Goal: Obtain resource: Download file/media

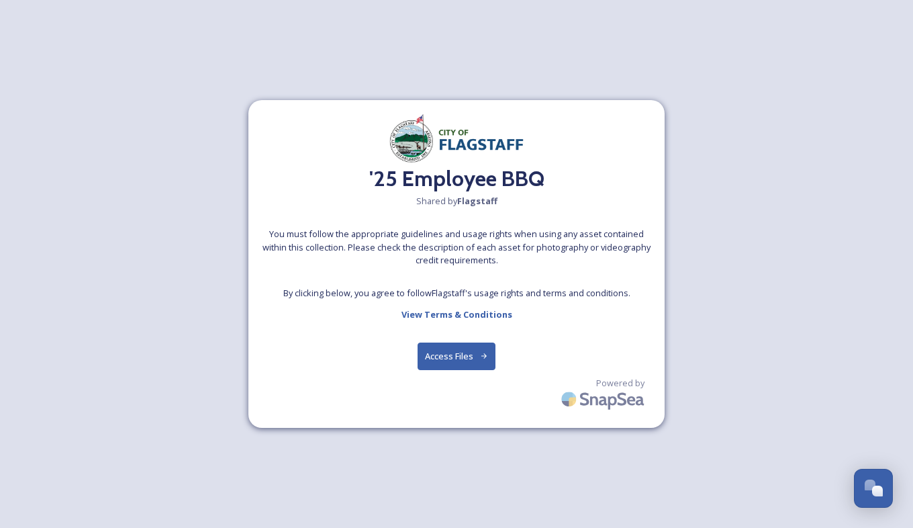
click at [452, 350] on button "Access Files" at bounding box center [457, 356] width 79 height 28
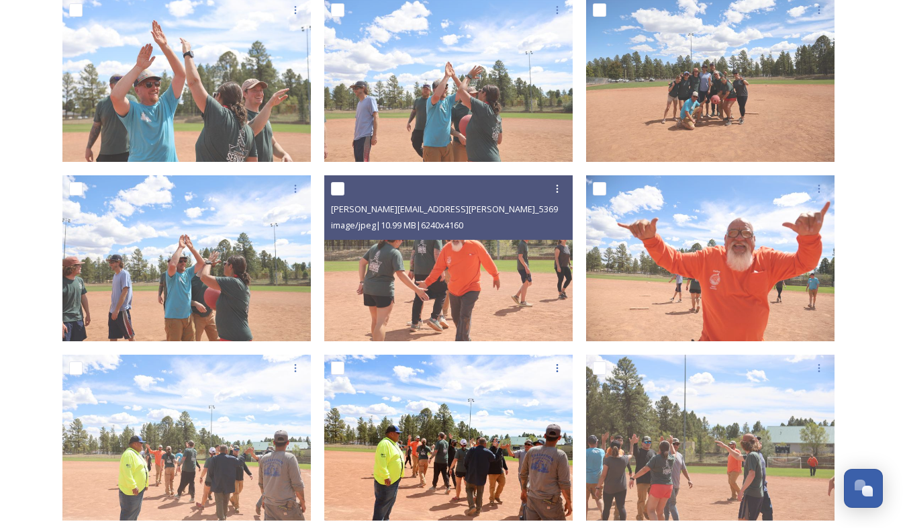
scroll to position [2039, 0]
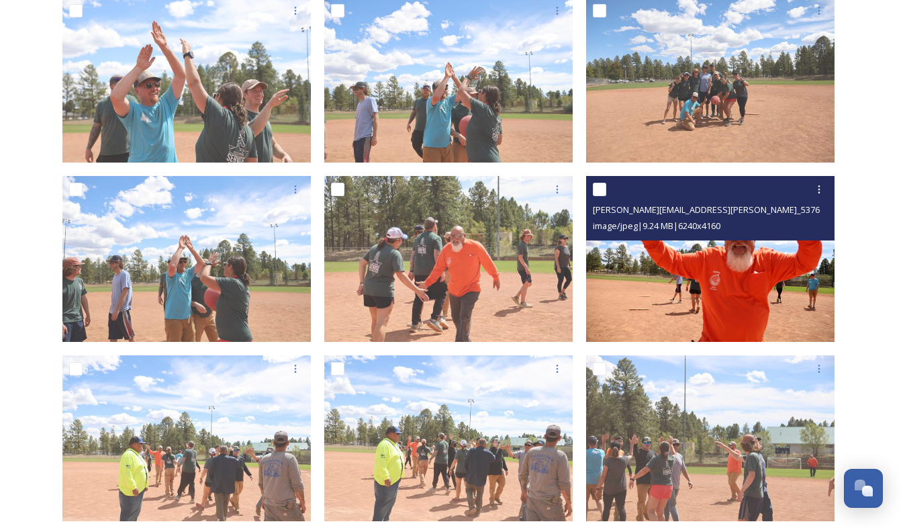
click at [669, 271] on img at bounding box center [710, 259] width 248 height 166
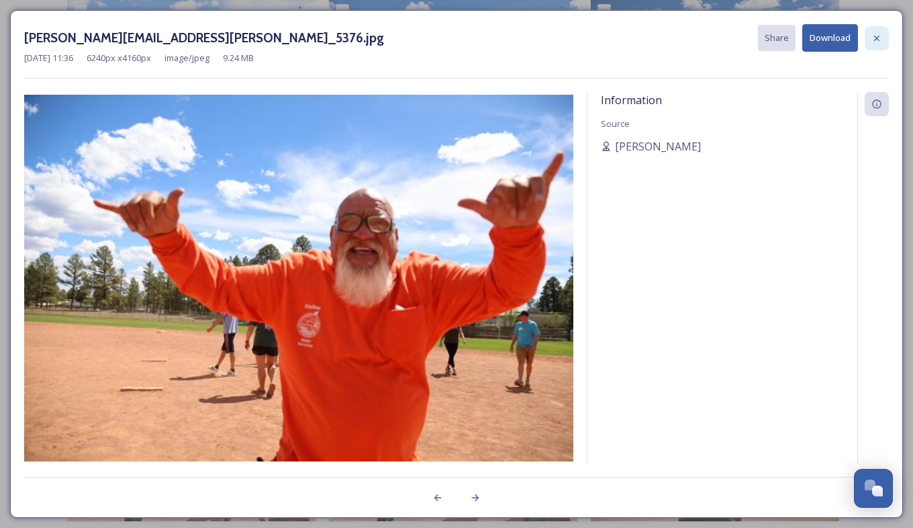
click at [883, 40] on div at bounding box center [877, 38] width 24 height 24
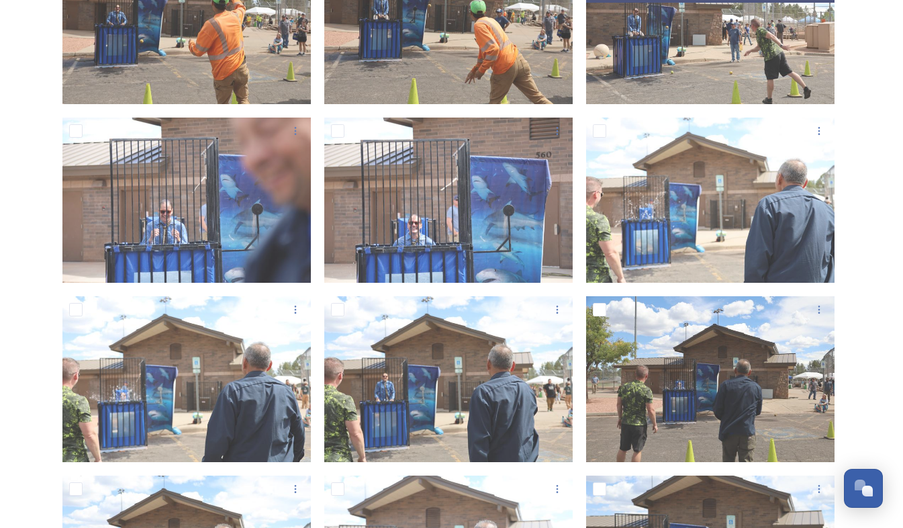
scroll to position [511, 0]
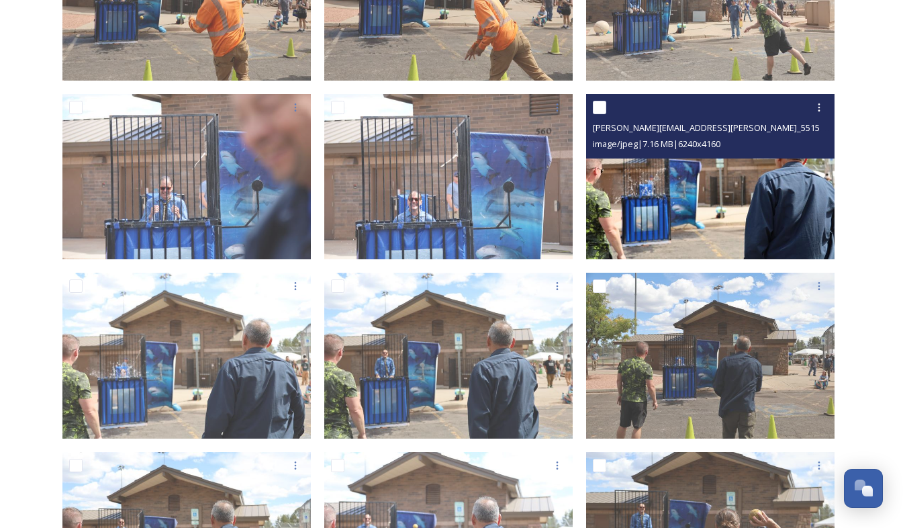
click at [747, 176] on img at bounding box center [710, 176] width 248 height 166
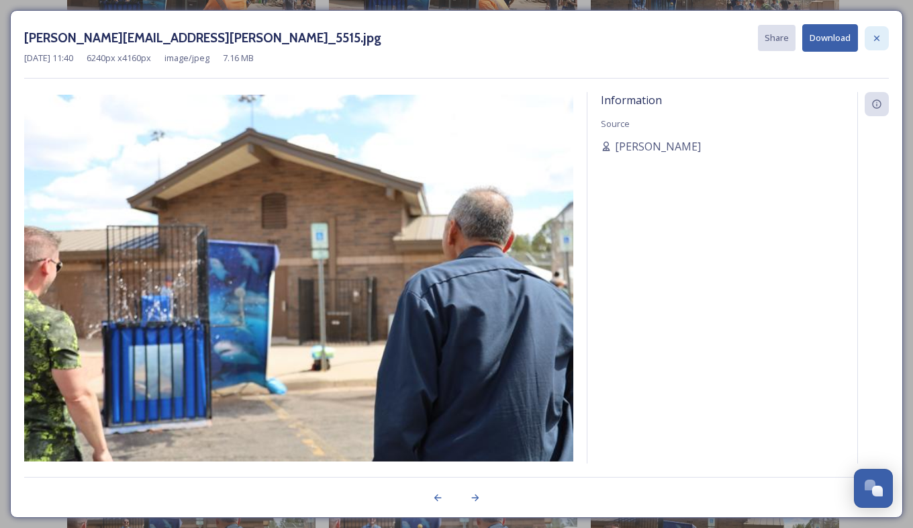
click at [874, 44] on div at bounding box center [877, 38] width 24 height 24
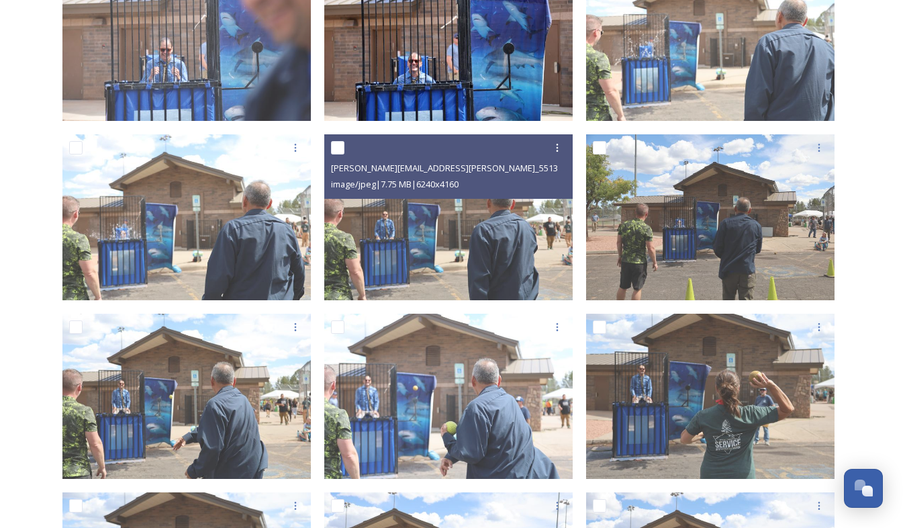
scroll to position [655, 0]
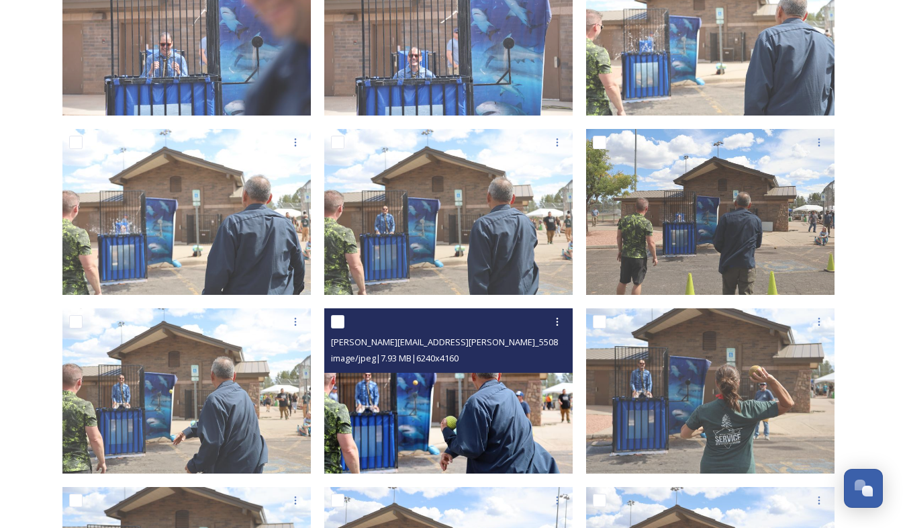
click at [477, 344] on span "[PERSON_NAME][EMAIL_ADDRESS][PERSON_NAME]_5508.jpg" at bounding box center [451, 341] width 241 height 13
click at [473, 412] on img at bounding box center [448, 391] width 248 height 166
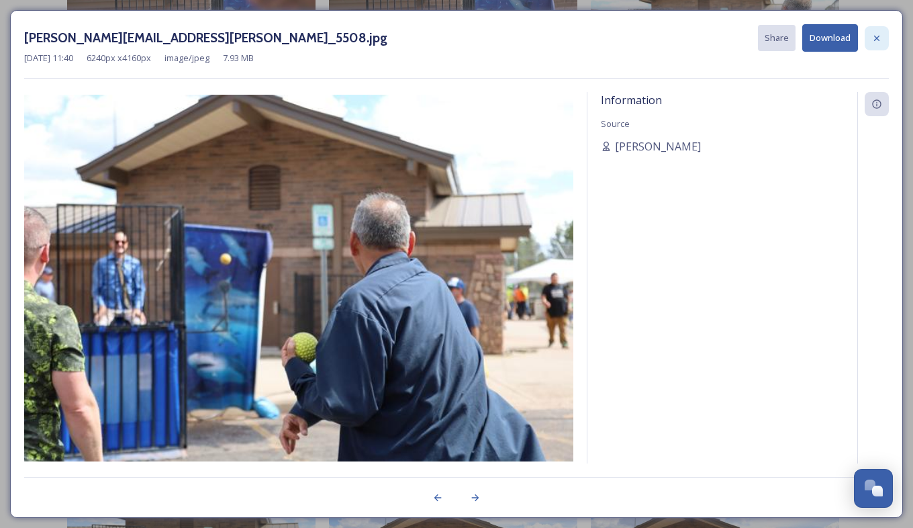
click at [875, 33] on icon at bounding box center [876, 38] width 11 height 11
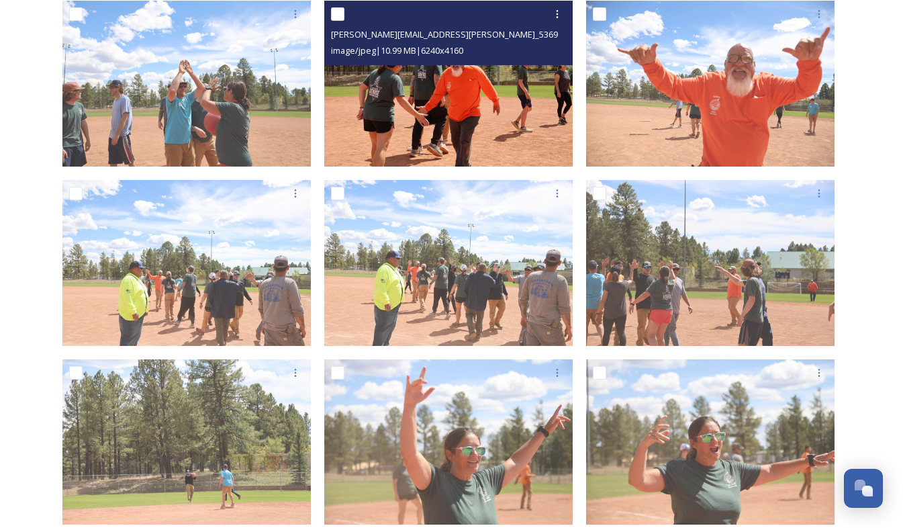
scroll to position [2217, 0]
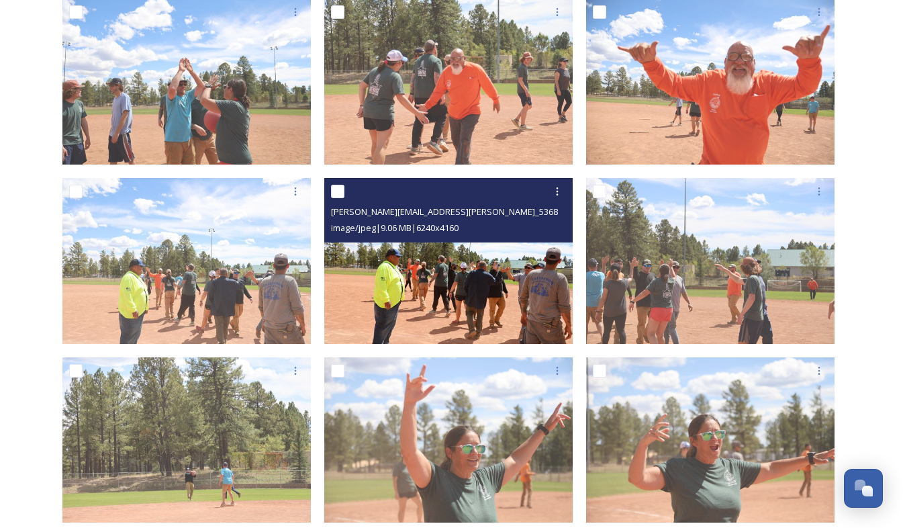
click at [482, 301] on img at bounding box center [448, 261] width 248 height 166
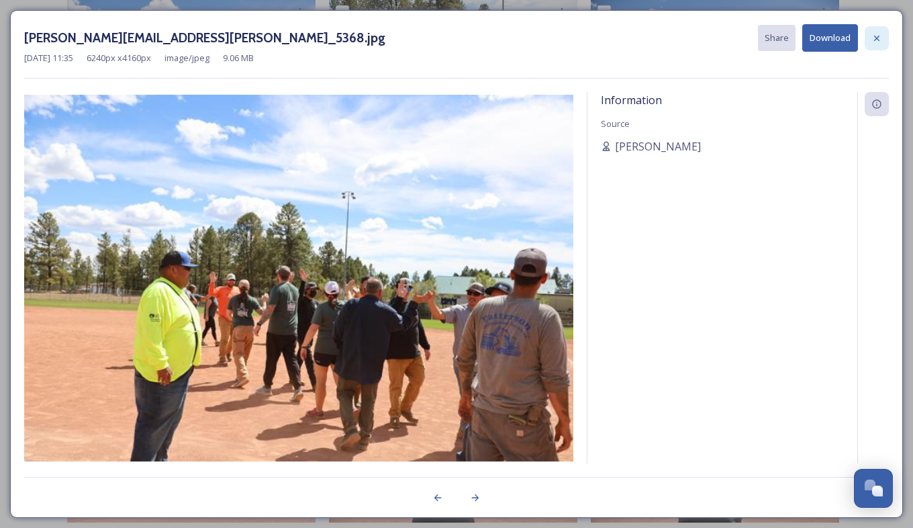
click at [879, 33] on icon at bounding box center [876, 38] width 11 height 11
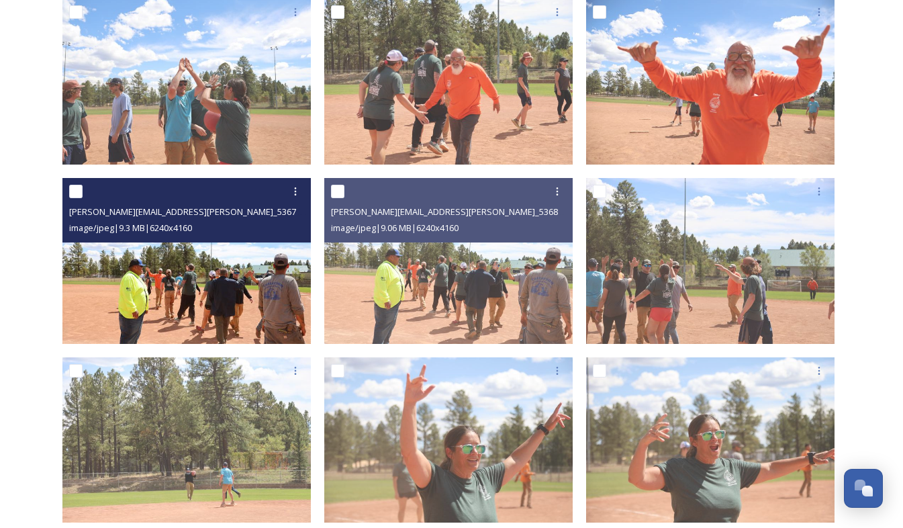
click at [220, 267] on img at bounding box center [186, 261] width 248 height 166
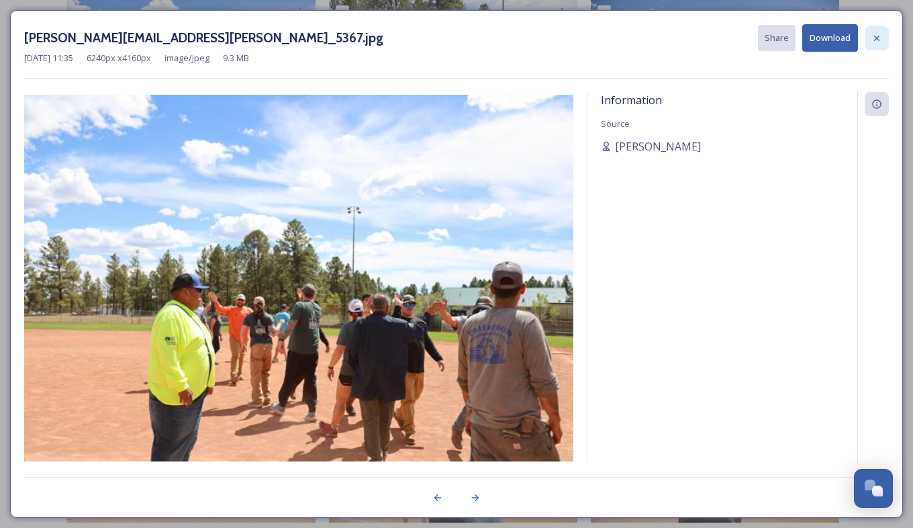
click at [875, 36] on icon at bounding box center [876, 38] width 11 height 11
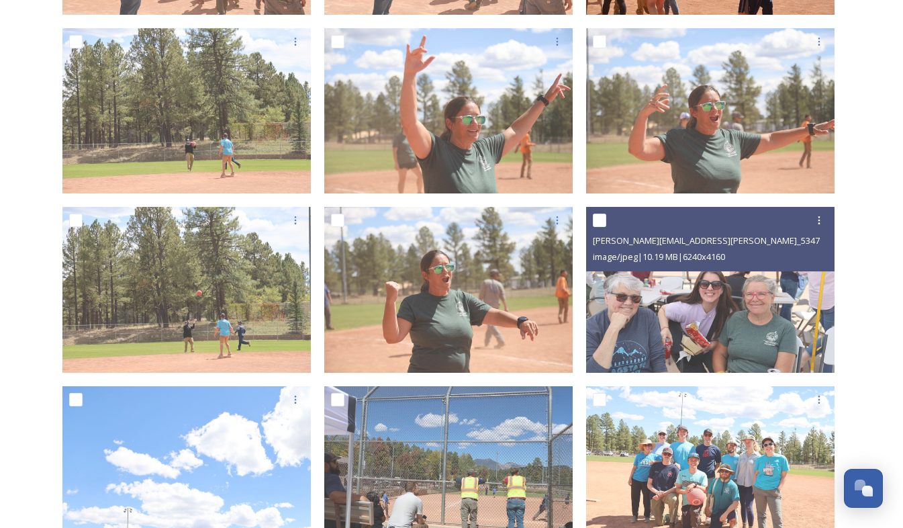
scroll to position [2538, 0]
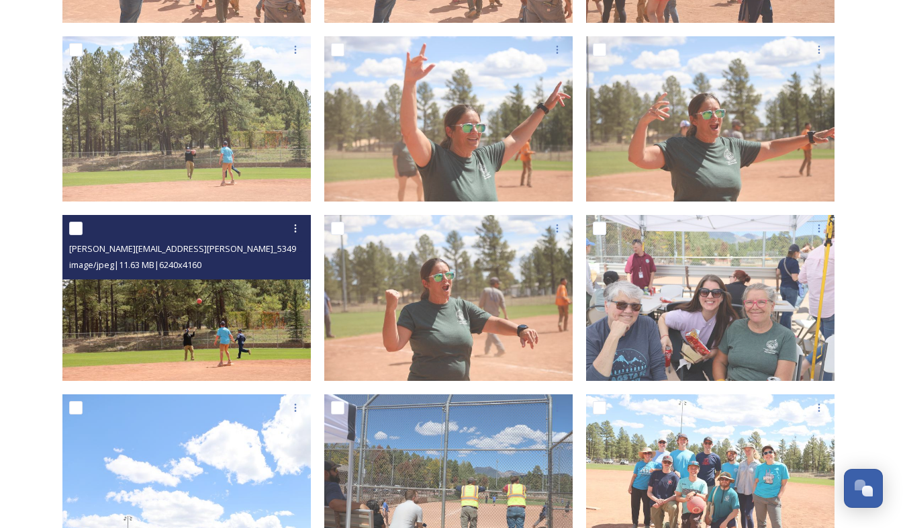
click at [194, 331] on img at bounding box center [186, 298] width 248 height 166
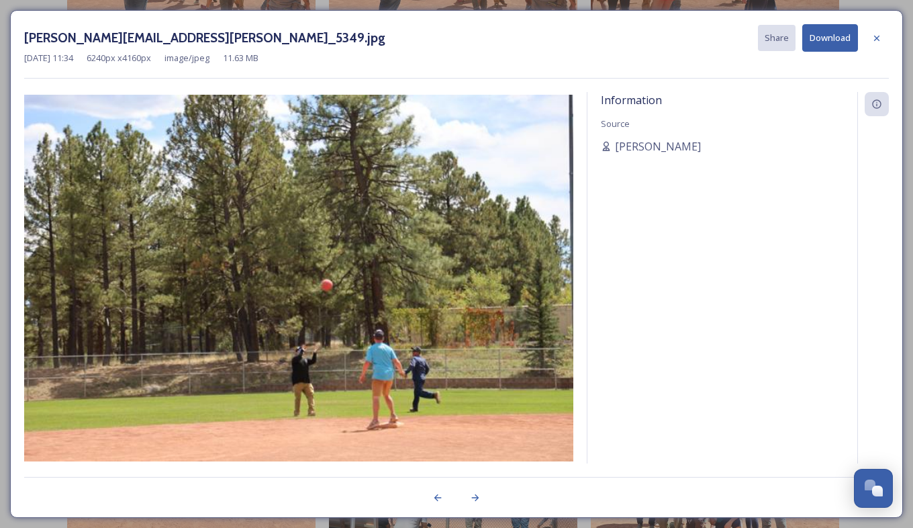
click at [421, 378] on img at bounding box center [298, 278] width 549 height 367
drag, startPoint x: 421, startPoint y: 378, endPoint x: 878, endPoint y: 11, distance: 586.0
click at [878, 11] on div "[PERSON_NAME][EMAIL_ADDRESS][PERSON_NAME]_5349.jpg Share Download [DATE] 11:34 …" at bounding box center [456, 264] width 893 height 508
click at [875, 38] on icon at bounding box center [876, 37] width 5 height 5
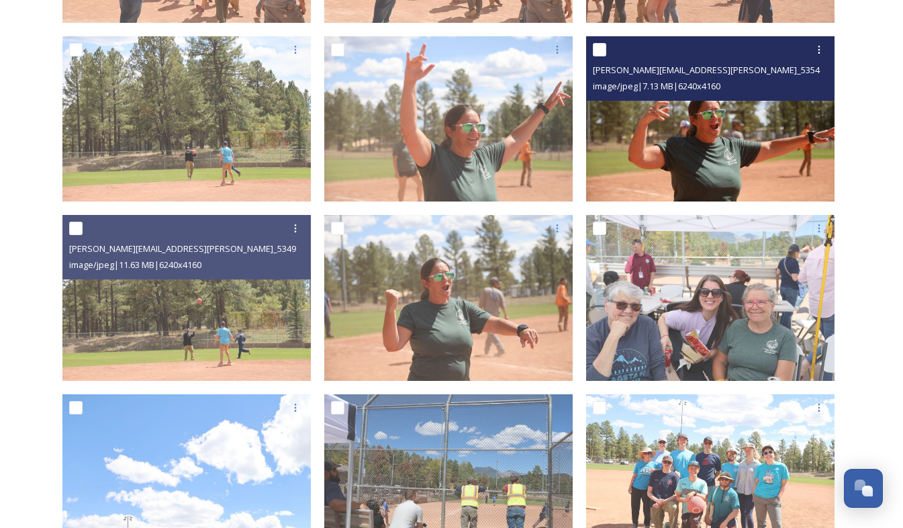
click at [741, 200] on img at bounding box center [710, 119] width 248 height 166
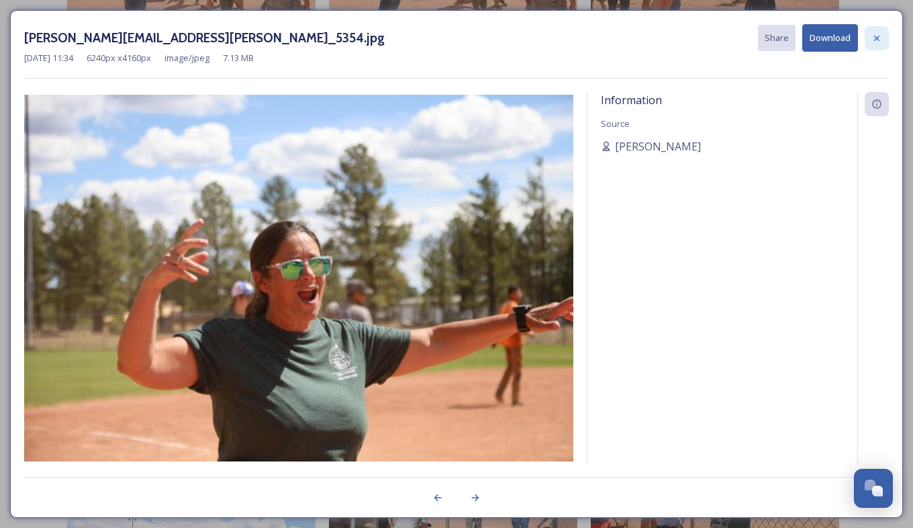
click at [871, 34] on icon at bounding box center [876, 38] width 11 height 11
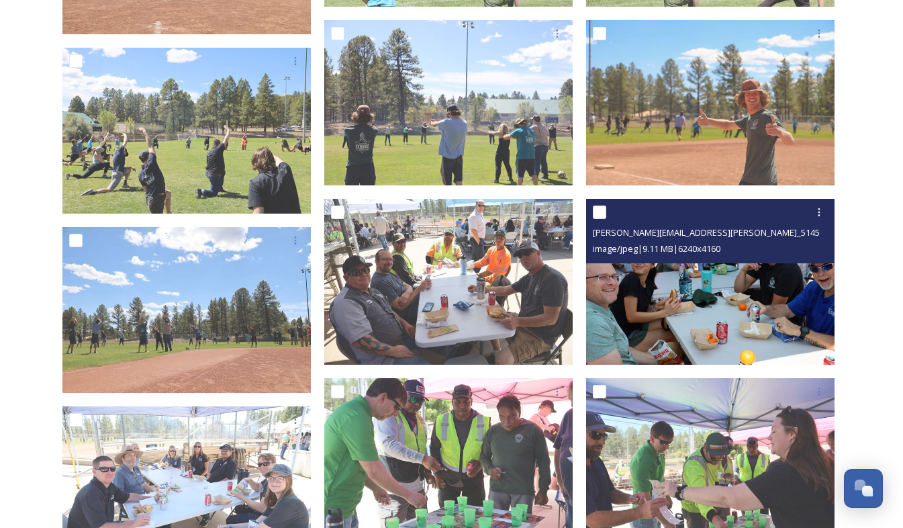
scroll to position [4706, 0]
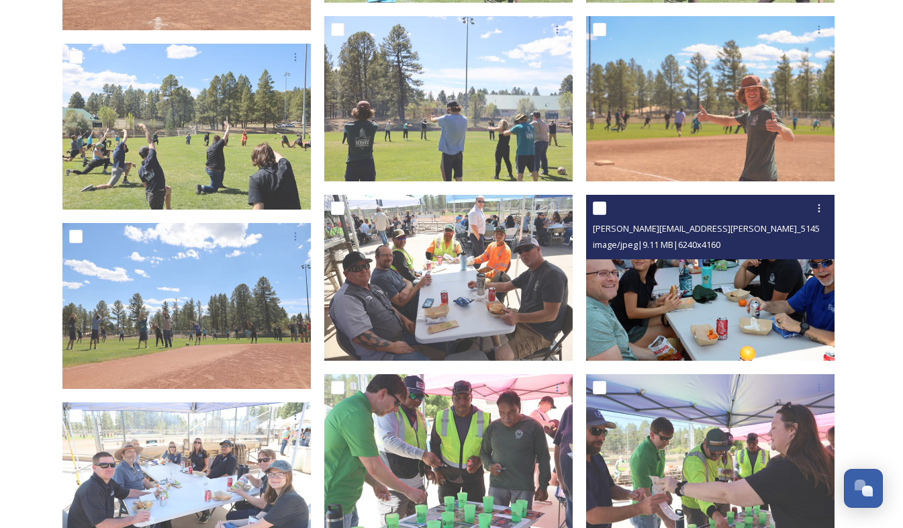
click at [605, 297] on img at bounding box center [710, 278] width 248 height 166
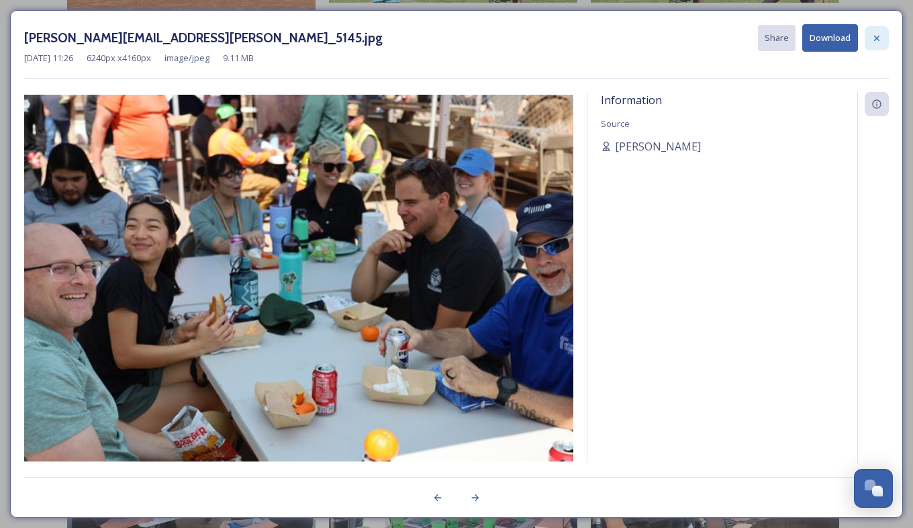
click at [870, 33] on div at bounding box center [877, 38] width 24 height 24
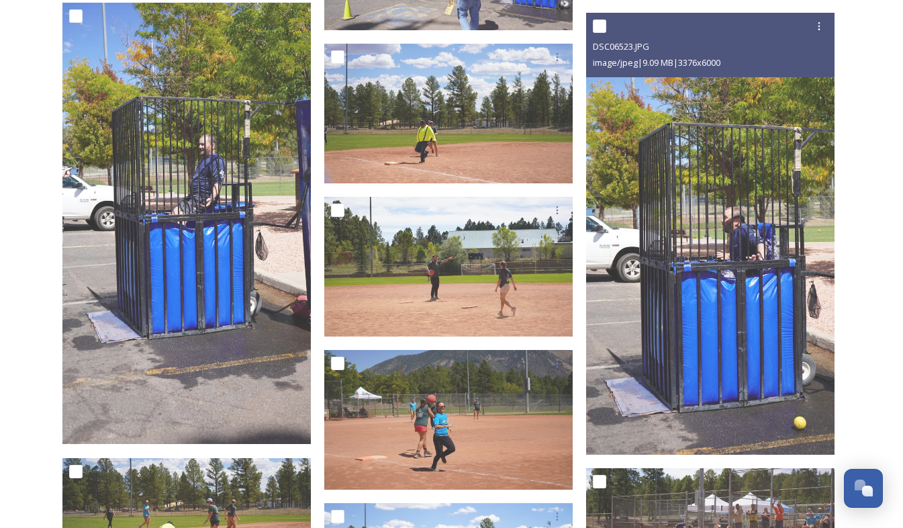
scroll to position [7253, 0]
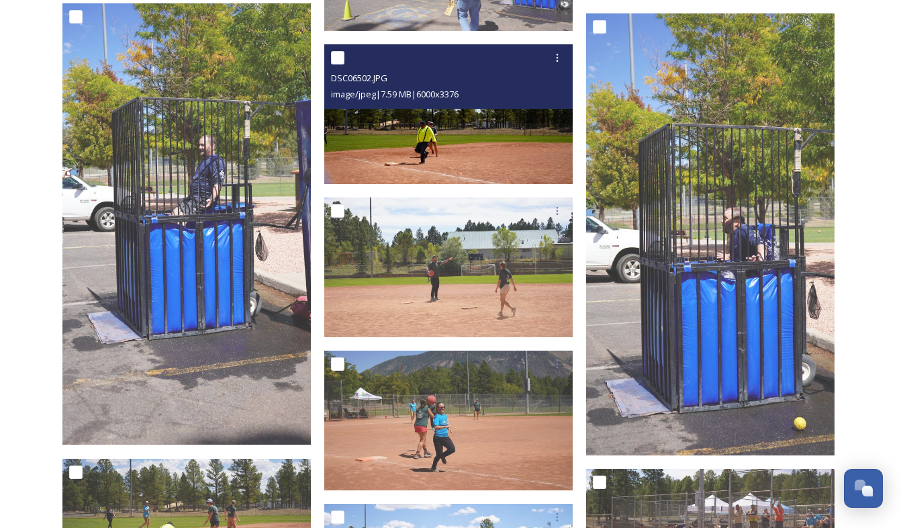
click at [487, 160] on img at bounding box center [448, 114] width 248 height 140
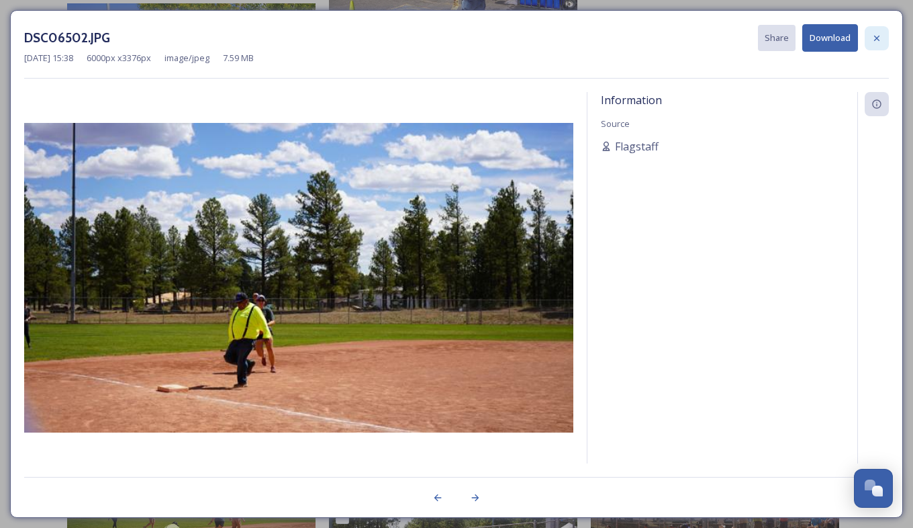
click at [872, 37] on icon at bounding box center [876, 38] width 11 height 11
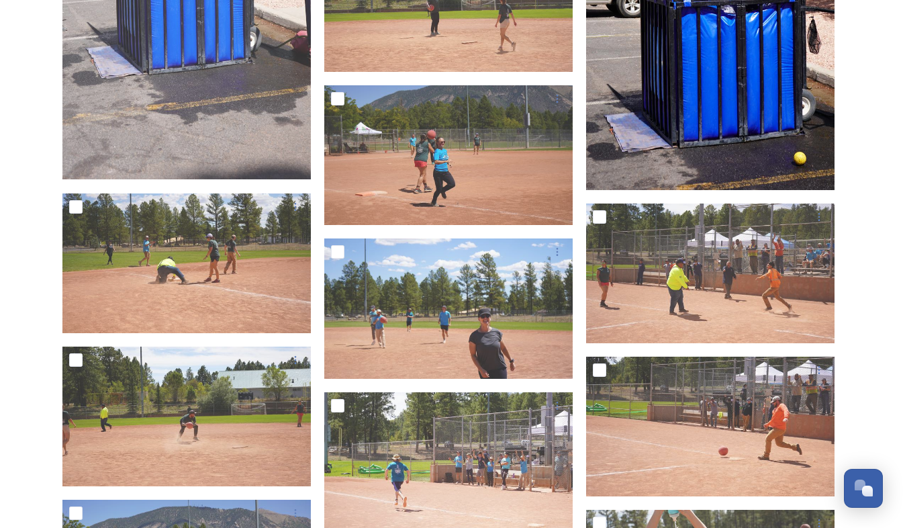
scroll to position [7519, 0]
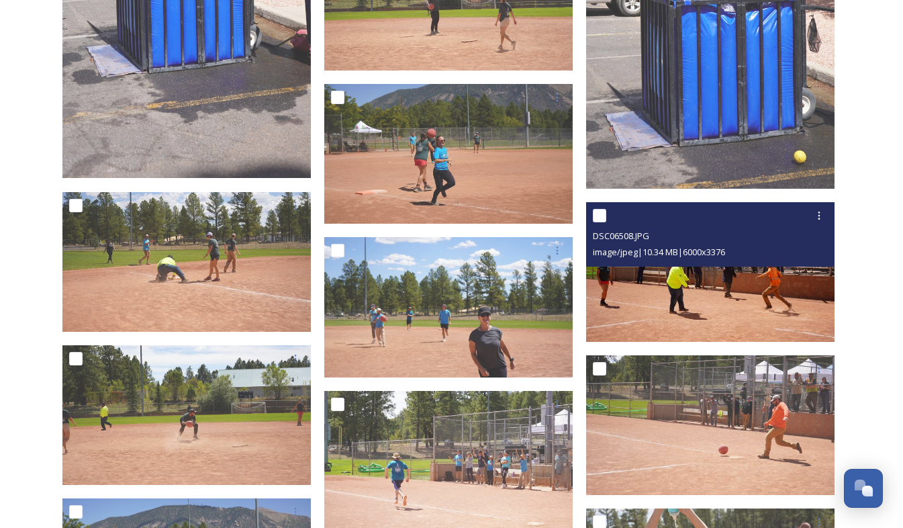
click at [689, 309] on img at bounding box center [710, 272] width 248 height 140
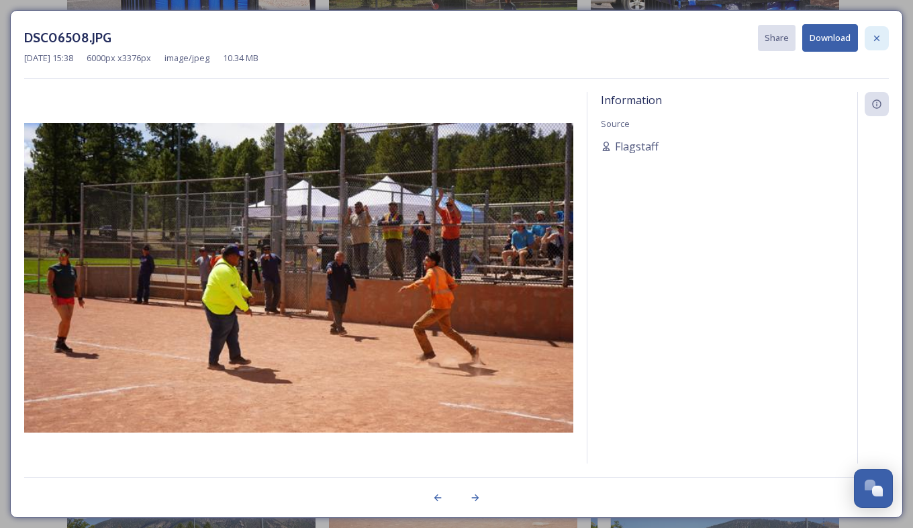
click at [884, 37] on div at bounding box center [877, 38] width 24 height 24
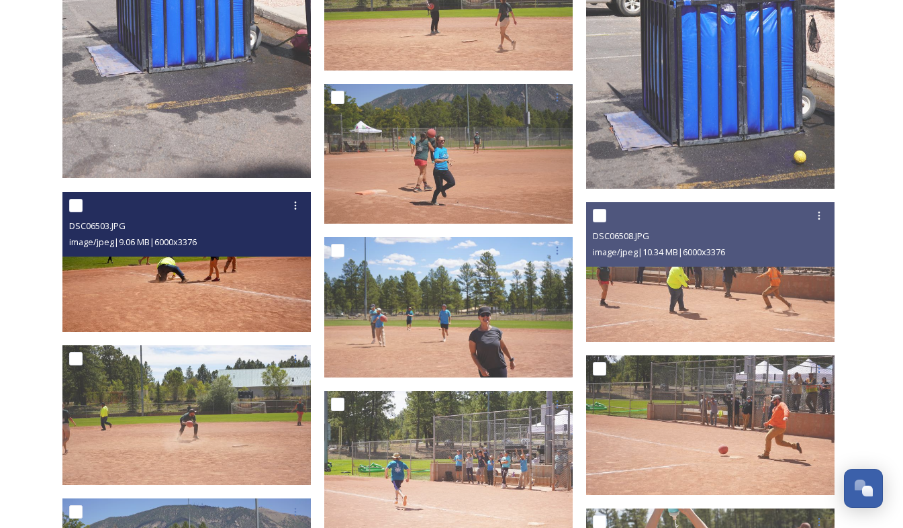
click at [242, 283] on img at bounding box center [186, 261] width 248 height 140
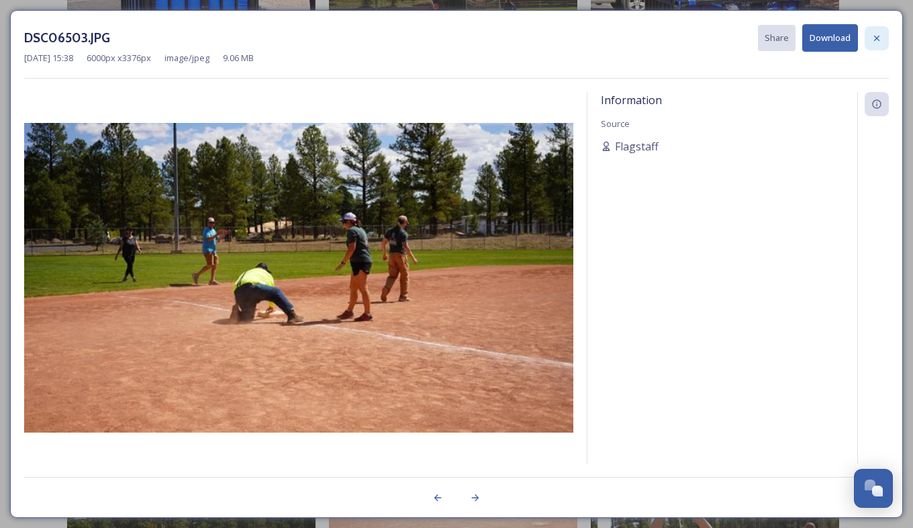
click at [883, 35] on div at bounding box center [877, 38] width 24 height 24
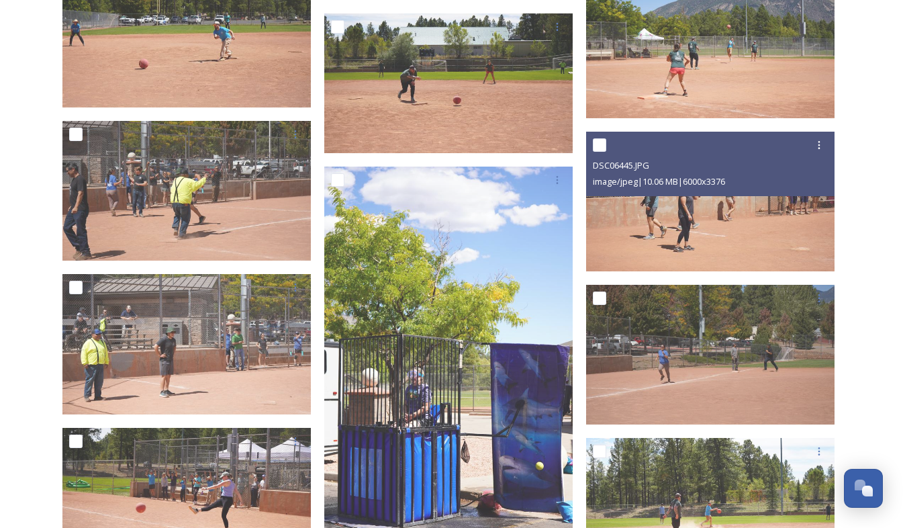
scroll to position [8203, 0]
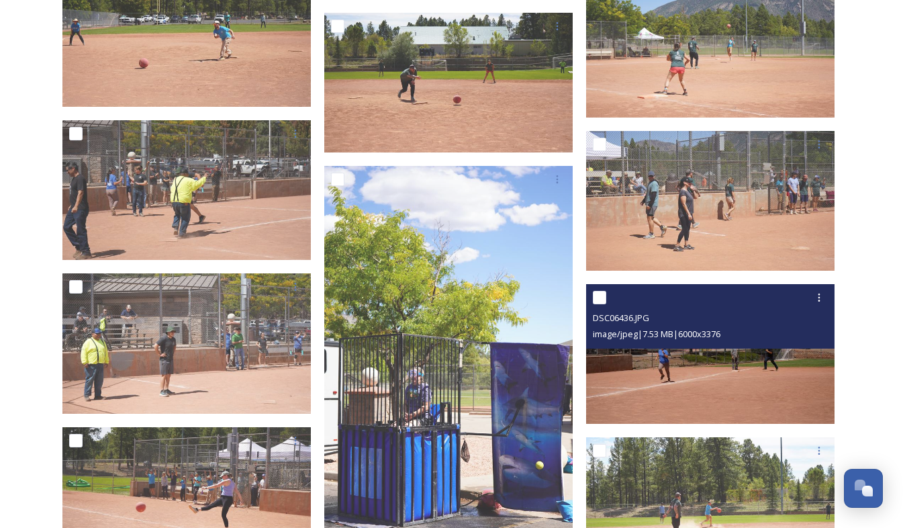
click at [760, 331] on div "image/jpeg | 7.53 MB | 6000 x 3376" at bounding box center [712, 334] width 238 height 16
click at [740, 382] on img at bounding box center [710, 354] width 248 height 140
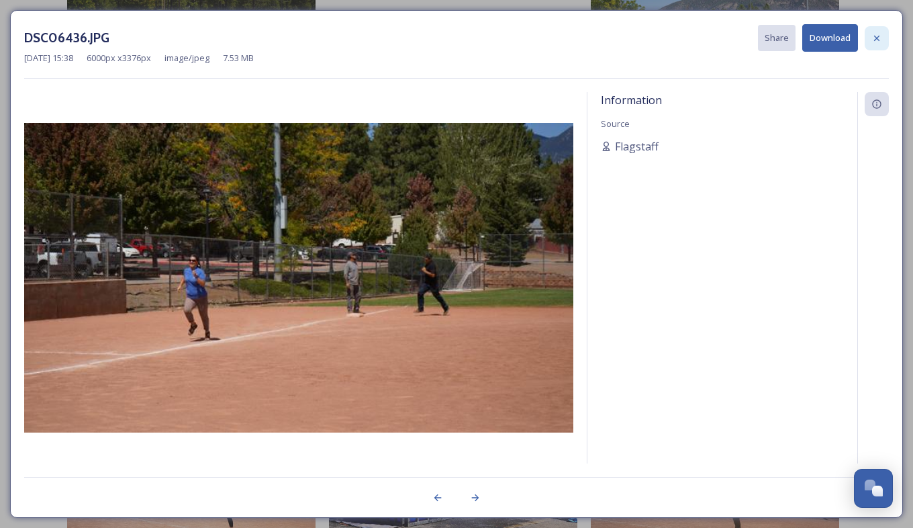
click at [877, 37] on icon at bounding box center [876, 37] width 5 height 5
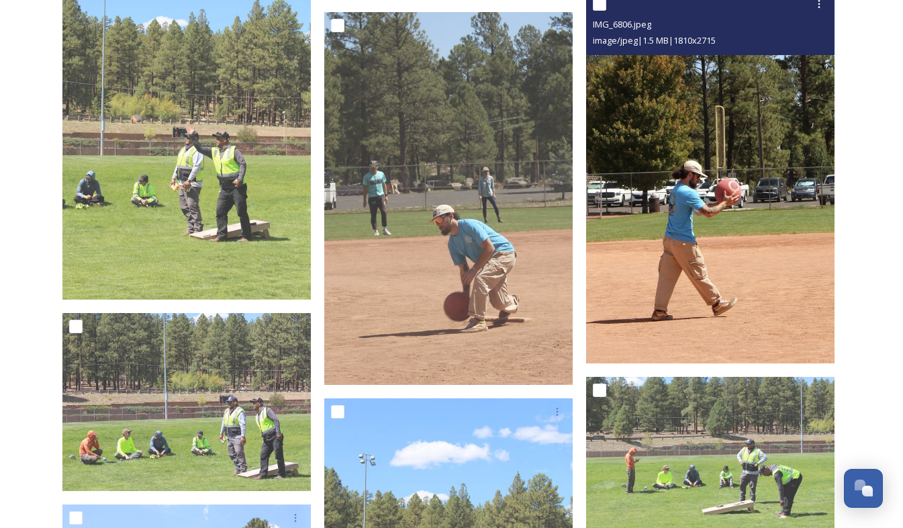
scroll to position [16178, 0]
